Goal: Find specific page/section: Find specific page/section

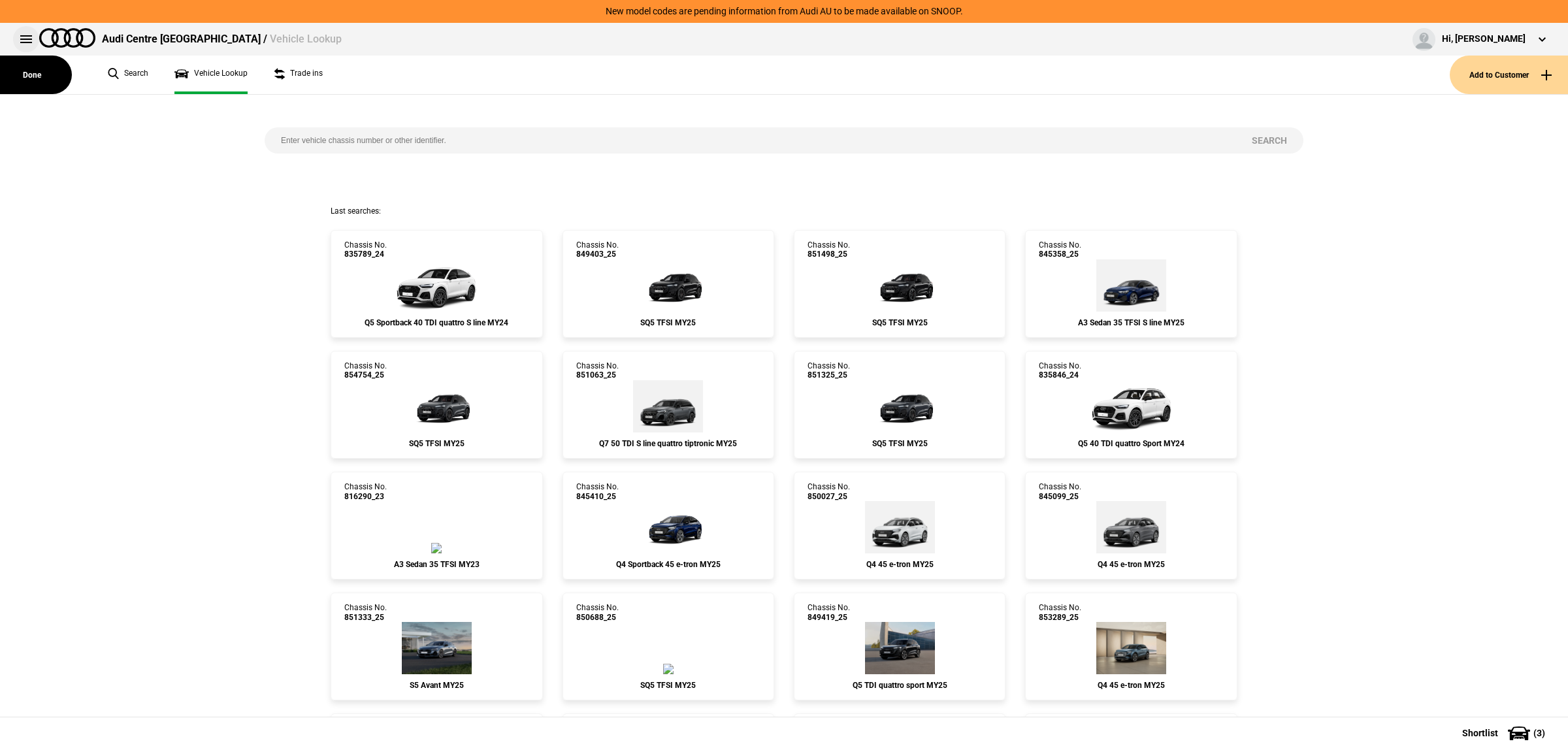
click at [26, 34] on button at bounding box center [25, 39] width 26 height 26
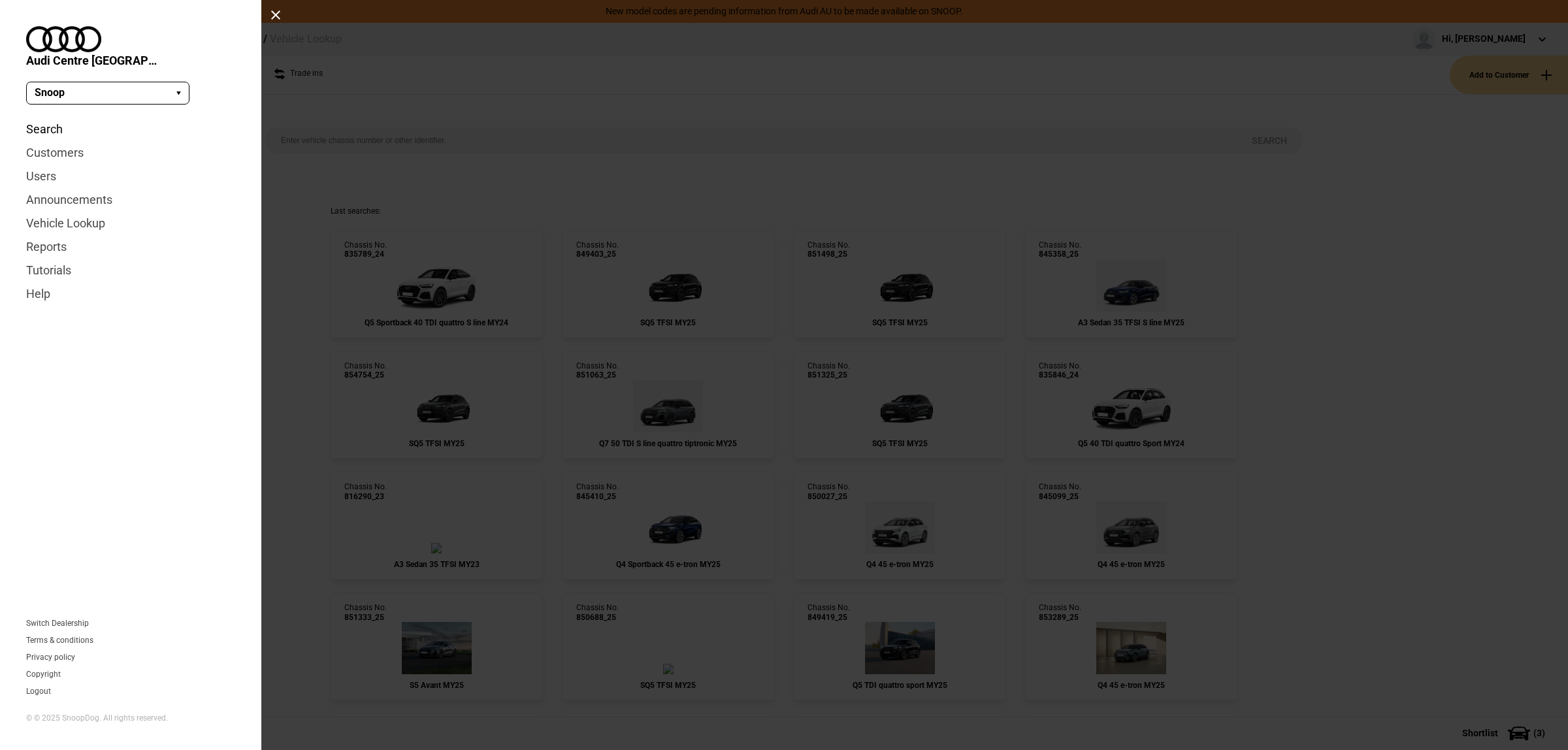
click at [47, 118] on link "Search" at bounding box center [130, 130] width 209 height 24
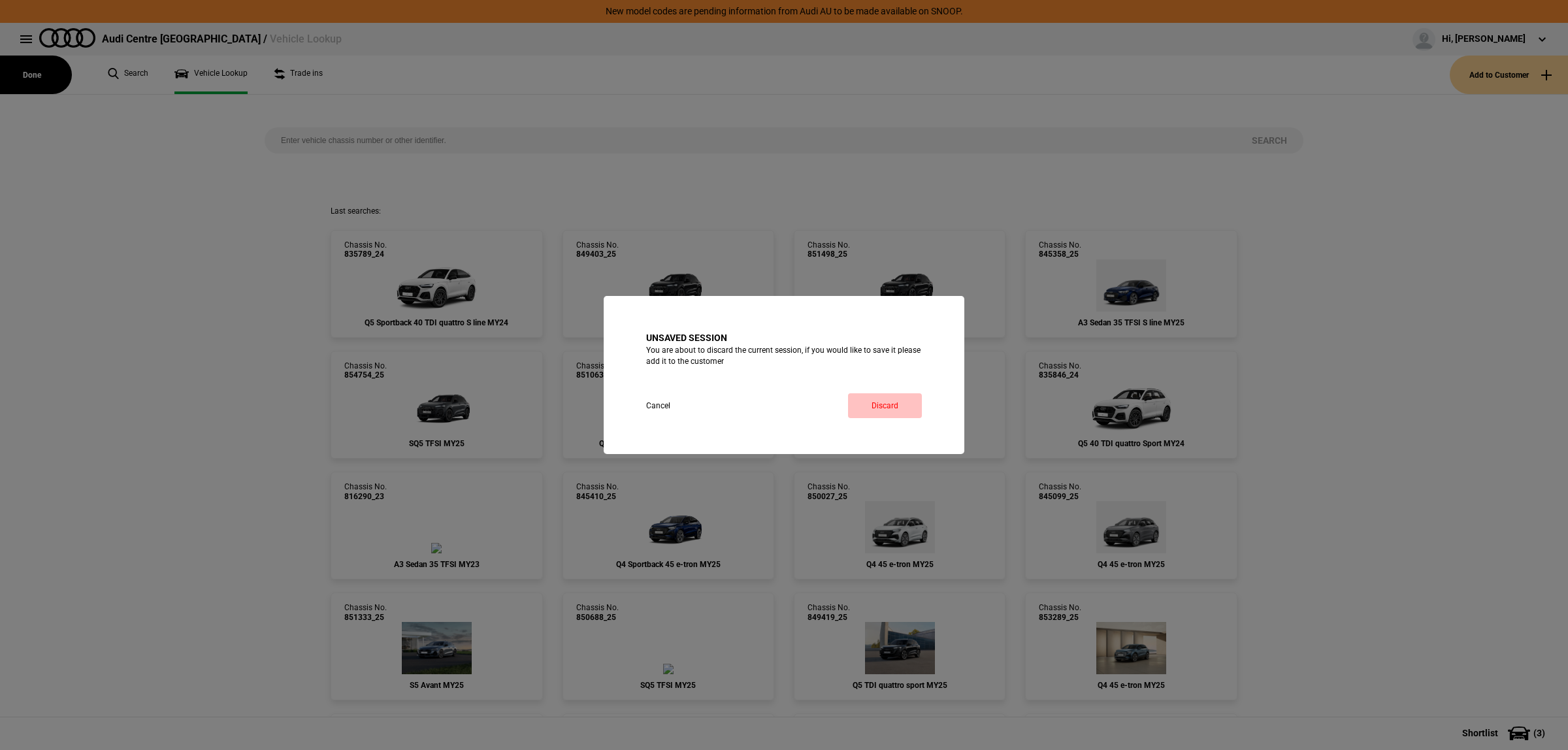
click at [913, 416] on link "Discard" at bounding box center [885, 405] width 74 height 24
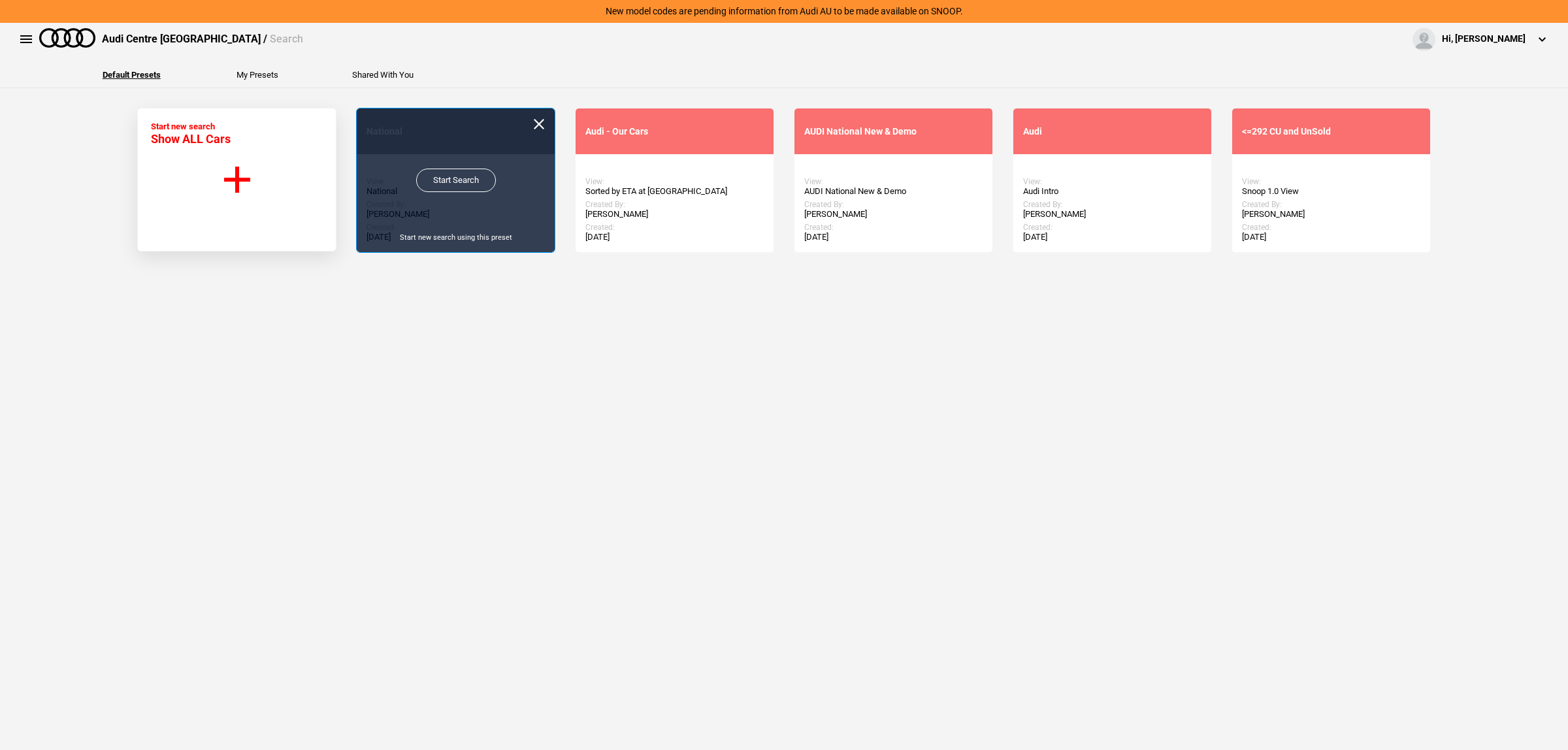
click at [459, 181] on link "Start Search" at bounding box center [456, 180] width 80 height 24
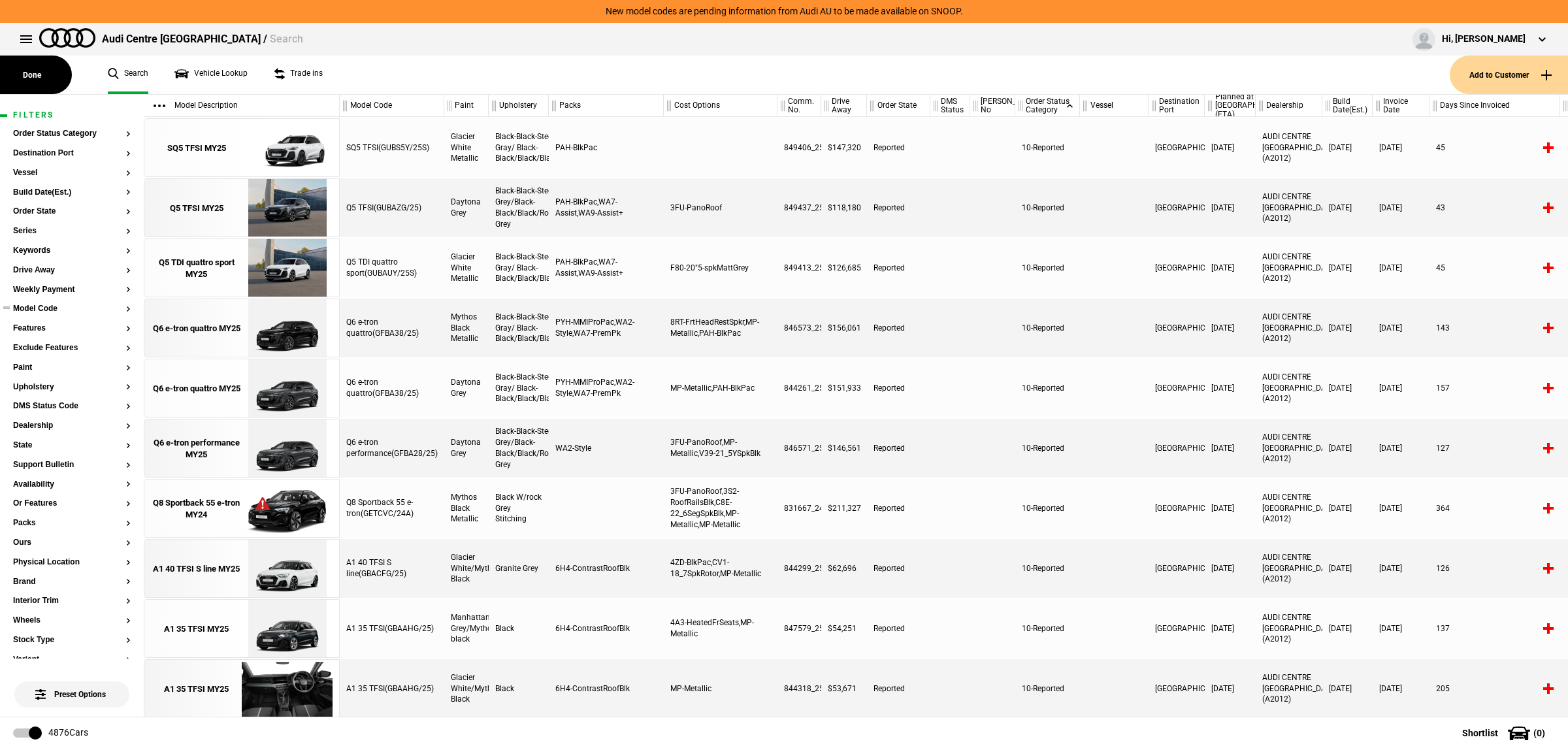
click at [61, 311] on button "Model Code" at bounding box center [72, 309] width 118 height 9
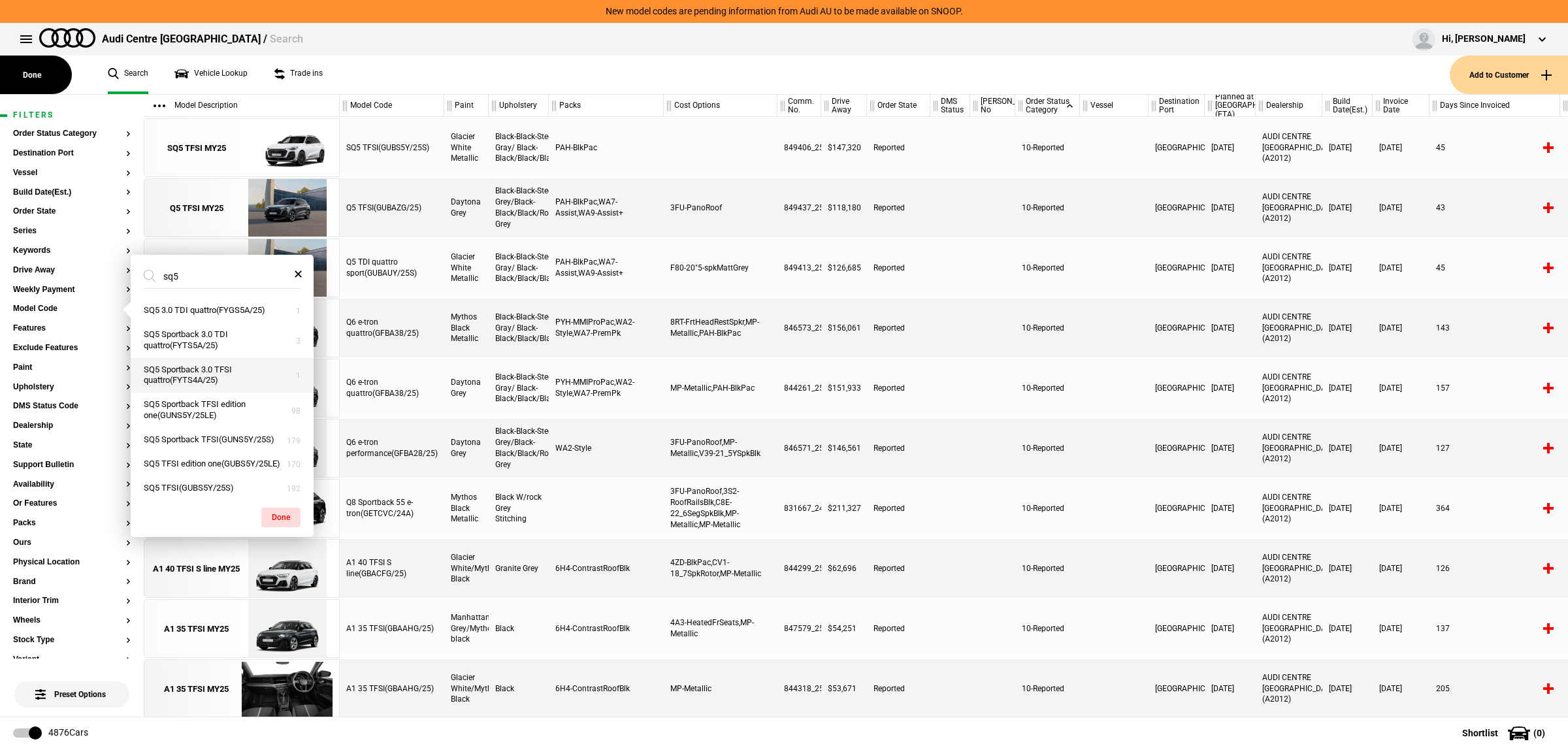
scroll to position [27, 0]
type input "sq5"
click at [246, 455] on button "SQ5 TFSI edition one(GUBS5Y/25LE)" at bounding box center [222, 458] width 183 height 24
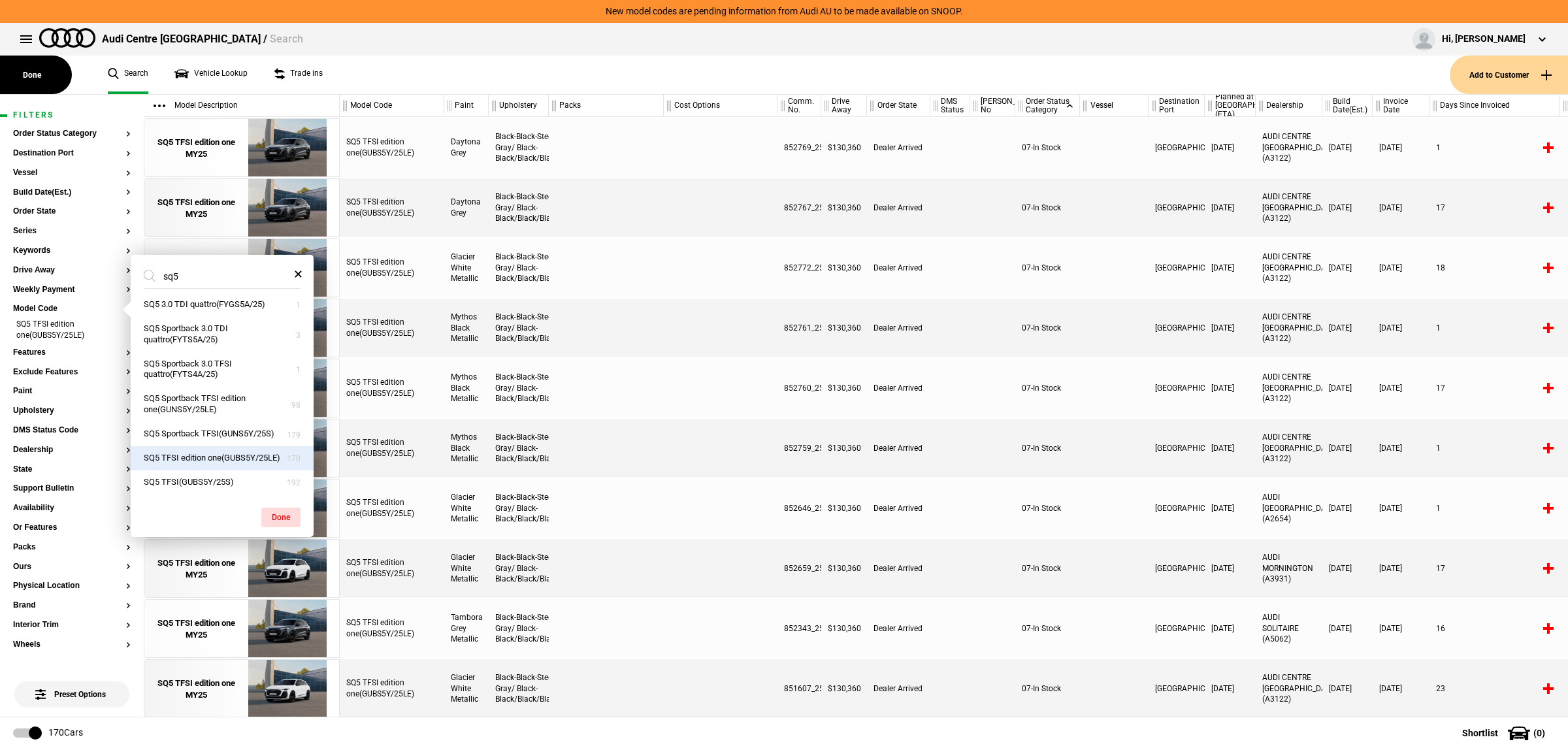
click at [636, 417] on div at bounding box center [606, 388] width 115 height 59
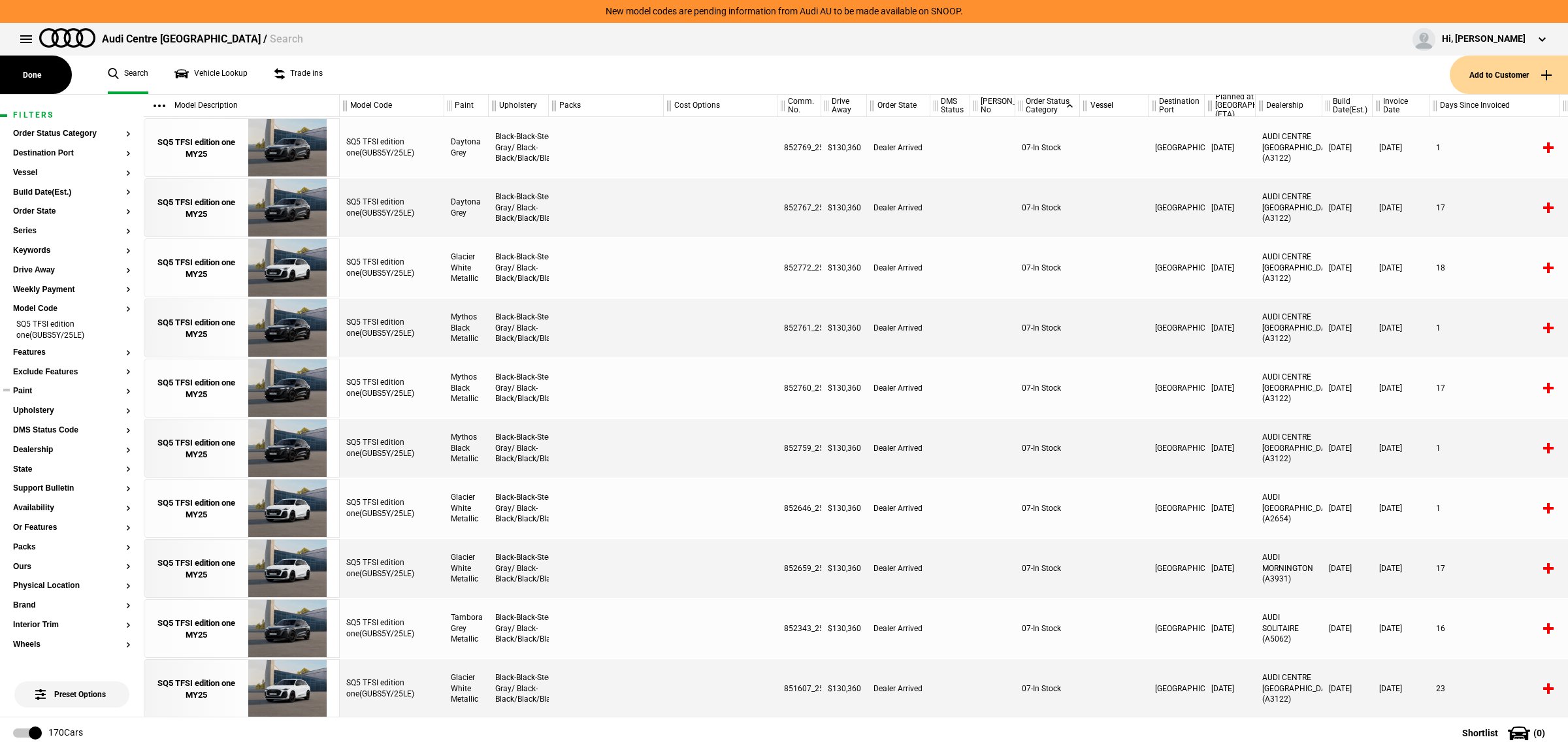
click at [51, 394] on button "Paint" at bounding box center [72, 391] width 118 height 9
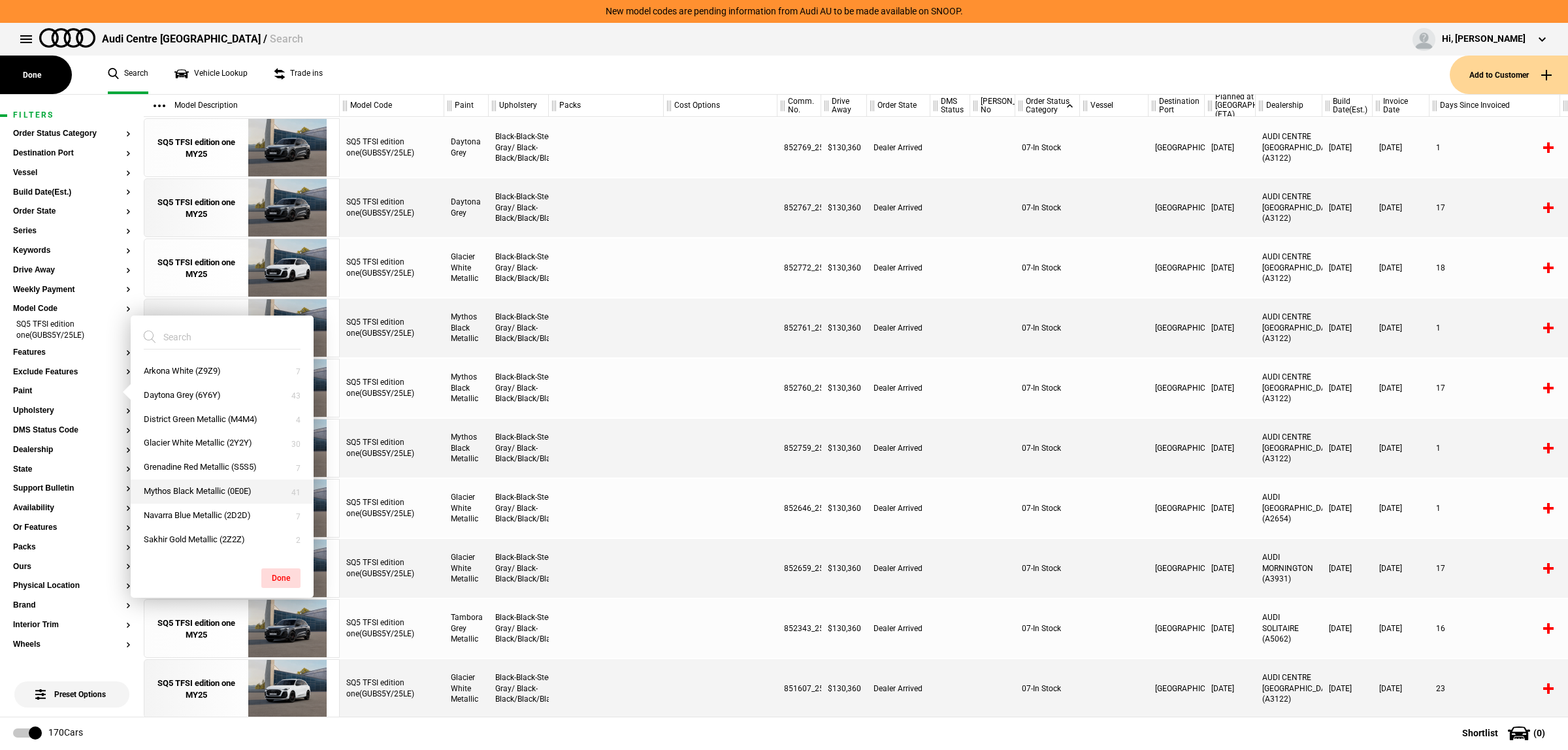
click at [166, 491] on button "Mythos Black Metallic (0E0E)" at bounding box center [222, 492] width 183 height 24
click at [288, 579] on button "Done" at bounding box center [281, 579] width 39 height 20
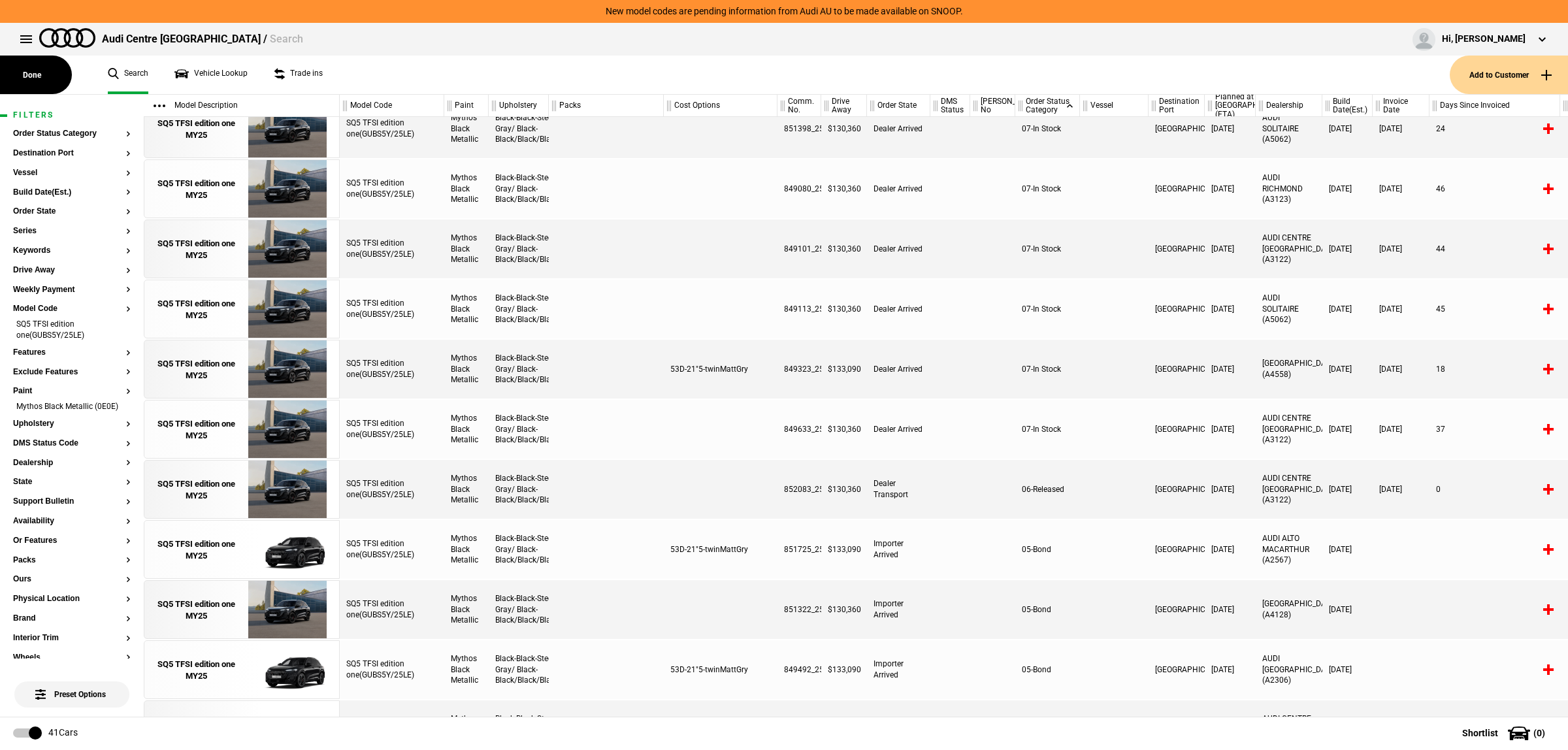
scroll to position [0, 0]
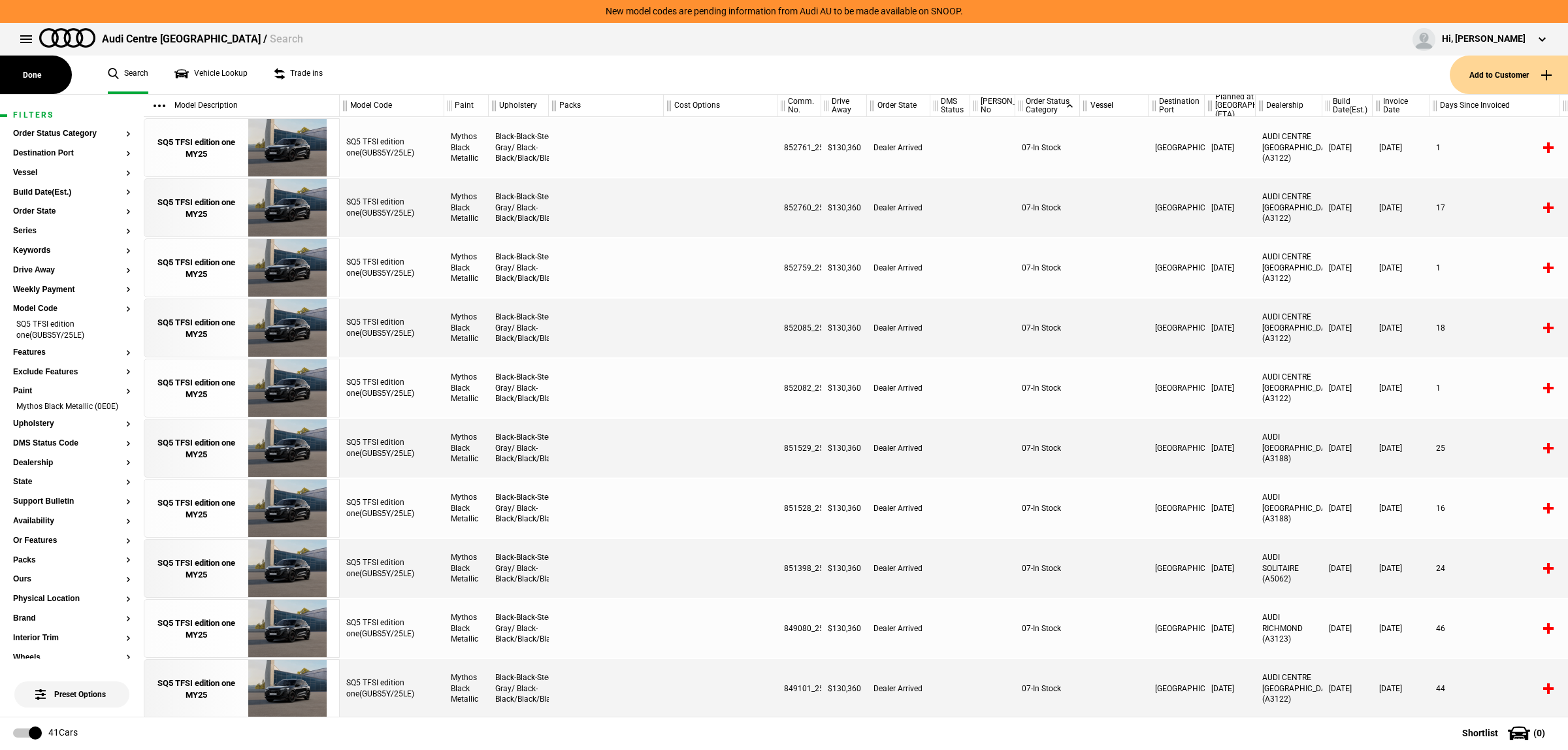
click at [690, 292] on div at bounding box center [721, 267] width 114 height 59
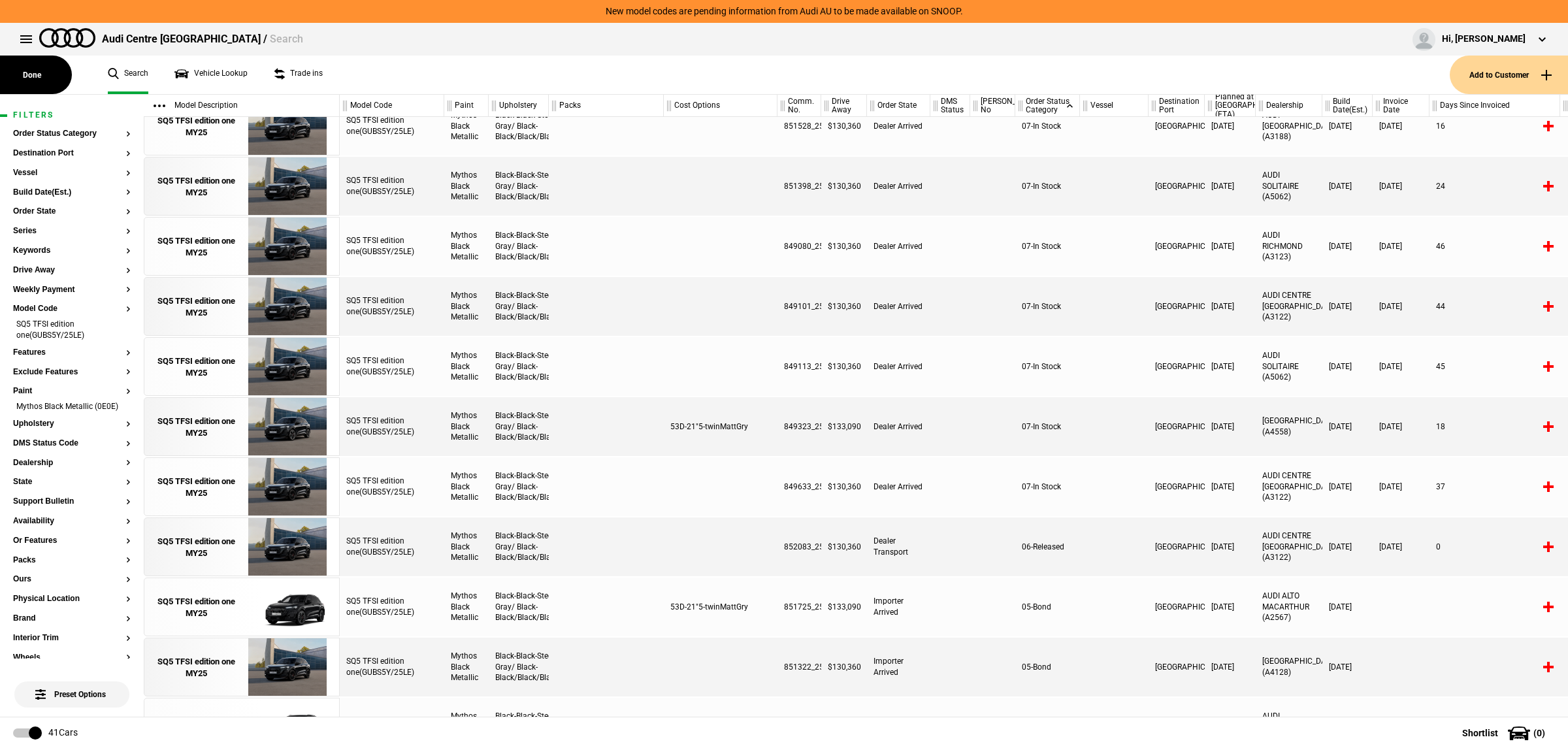
scroll to position [409, 0]
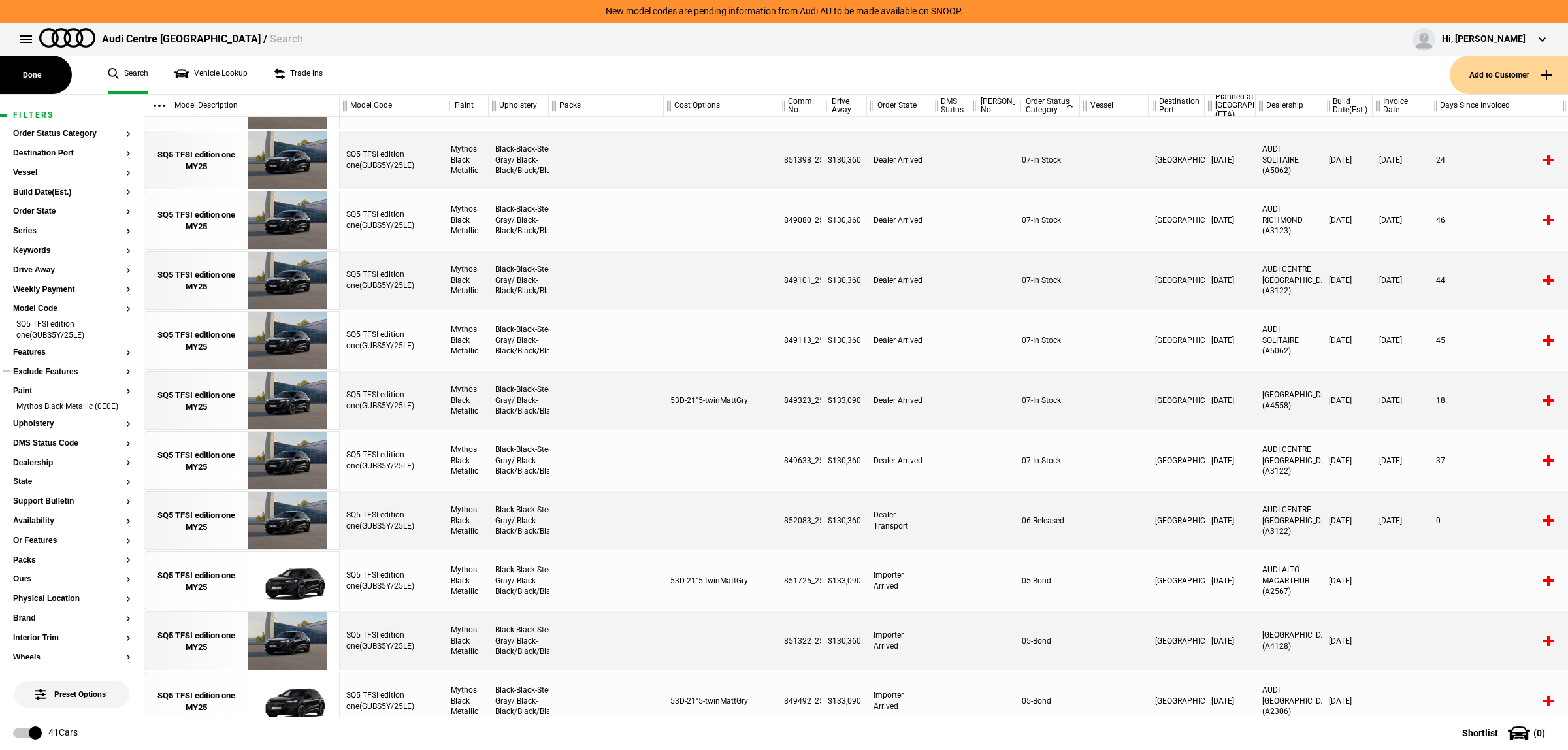
click at [41, 370] on button "Exclude Features" at bounding box center [72, 372] width 118 height 9
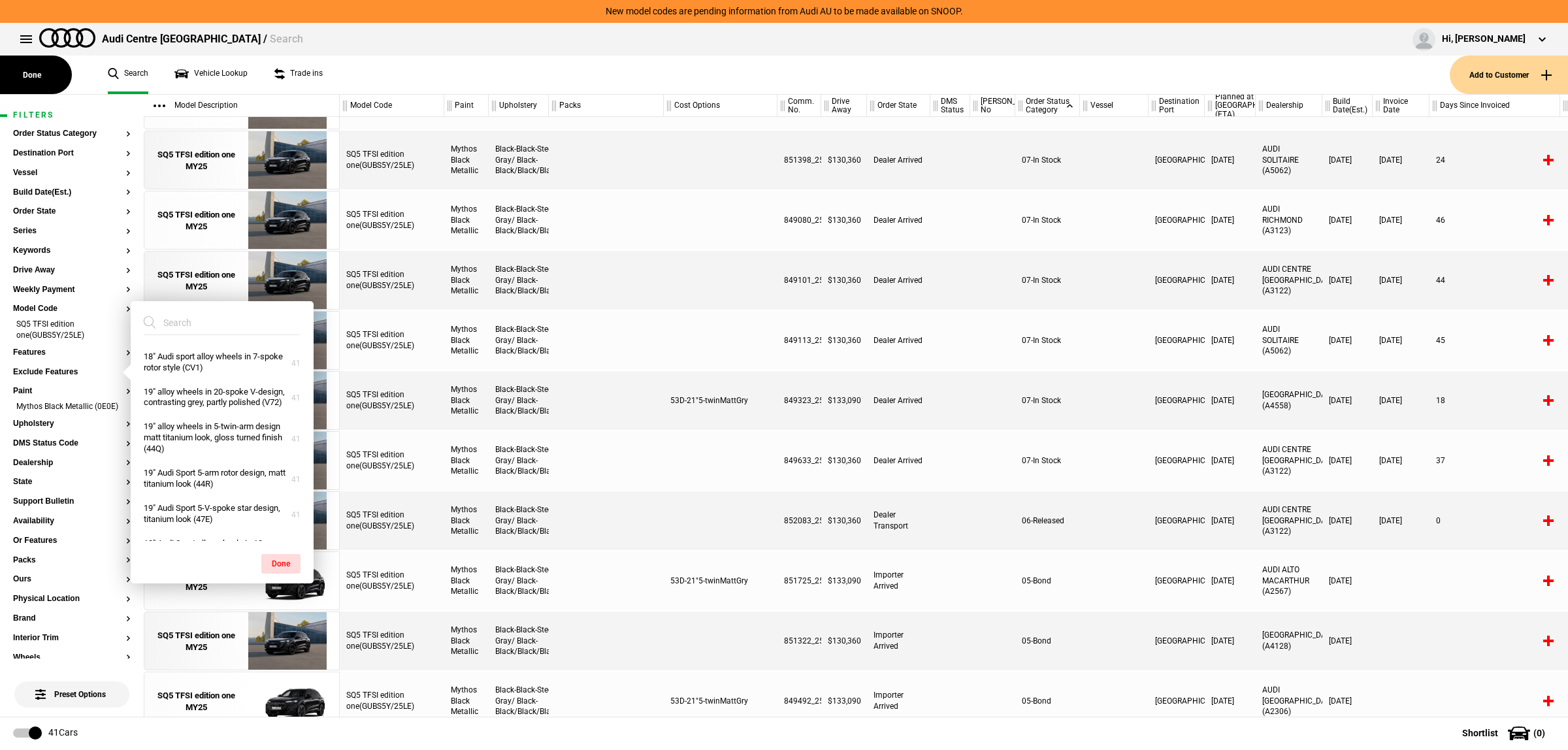
click at [195, 322] on input "search" at bounding box center [215, 322] width 141 height 24
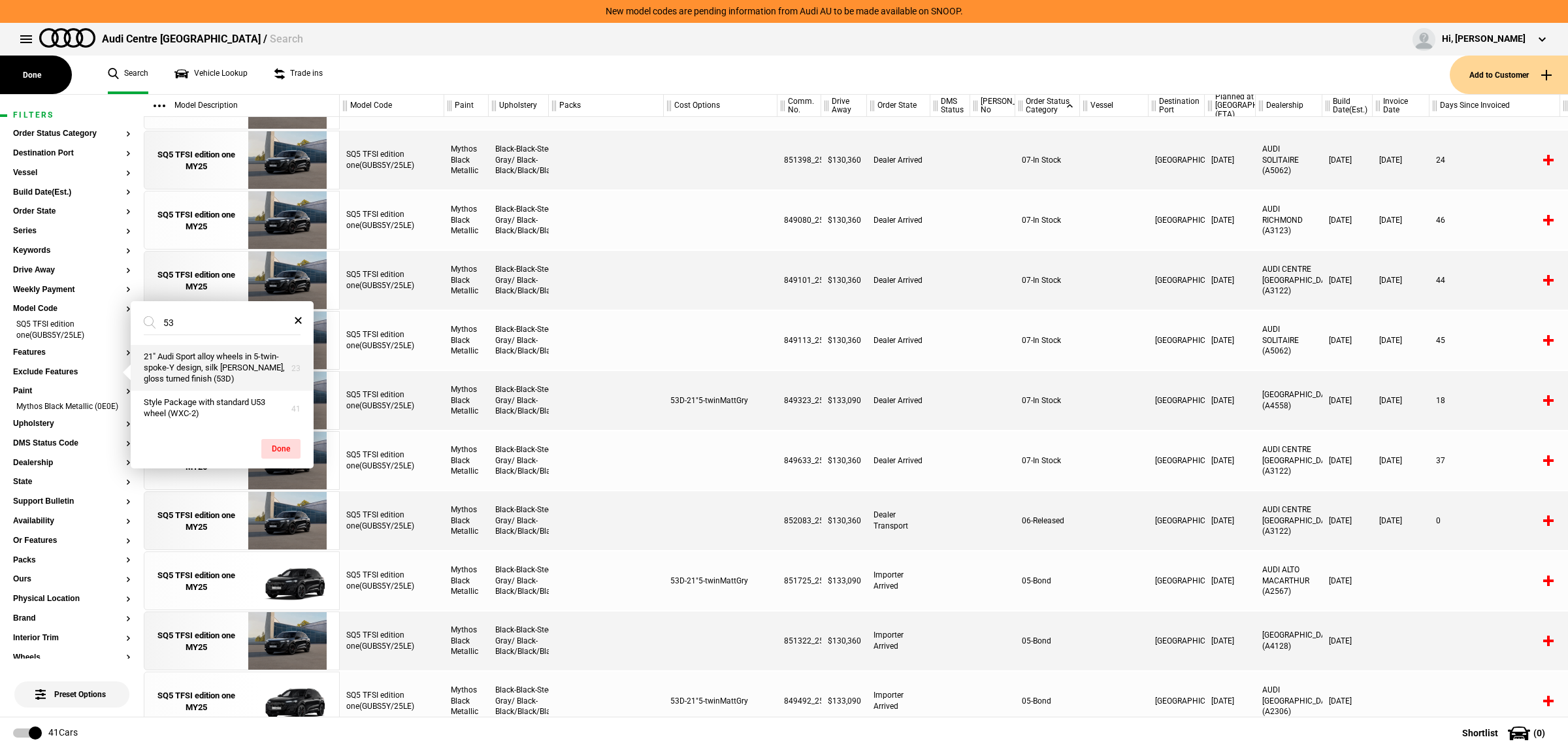
type input "53"
click at [225, 380] on button "21" Audi Sport alloy wheels in 5-twin-spoke-Y design, silk matt grey, gloss tur…" at bounding box center [222, 368] width 183 height 46
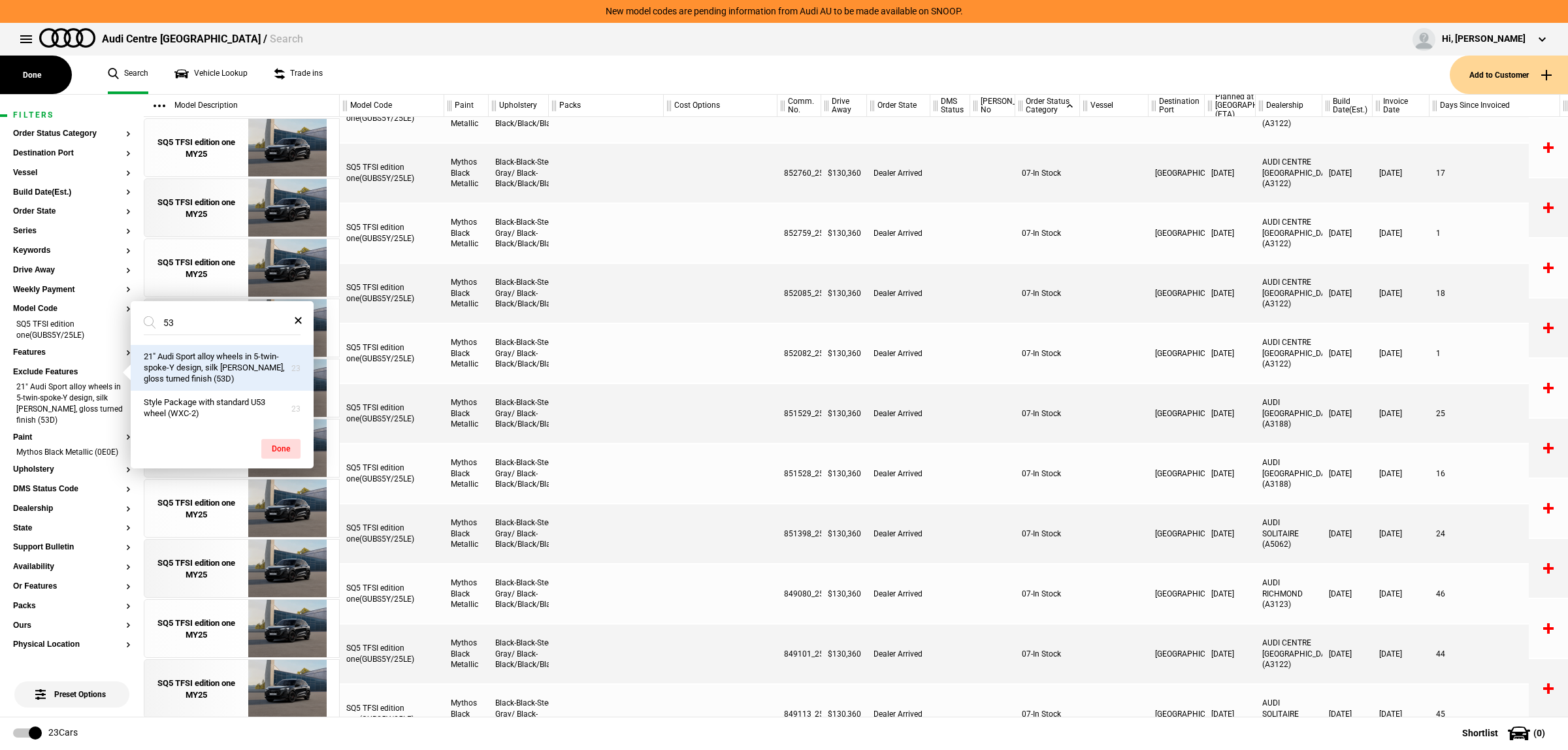
scroll to position [34, 0]
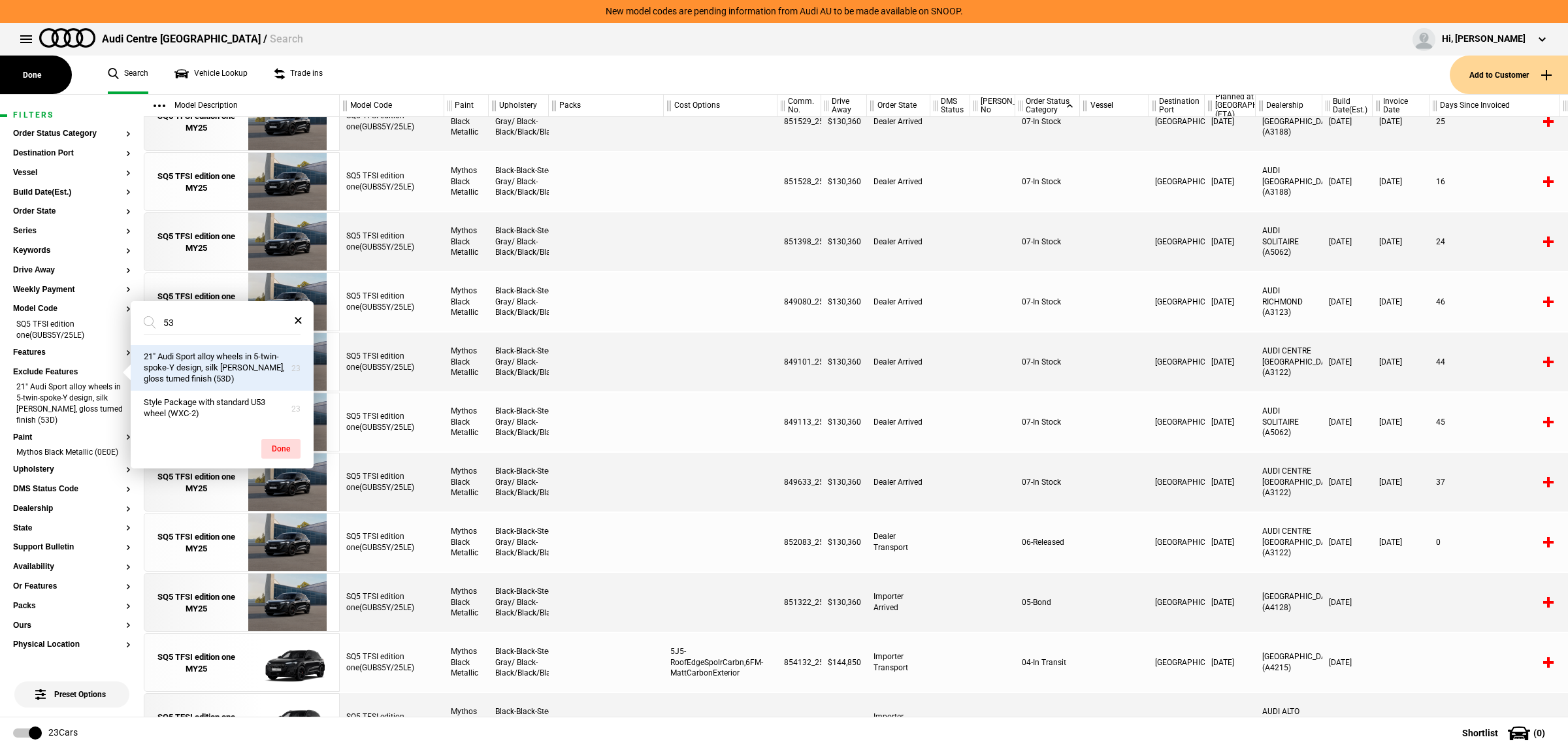
click at [1097, 562] on div at bounding box center [1114, 542] width 69 height 59
